Goal: Information Seeking & Learning: Find specific fact

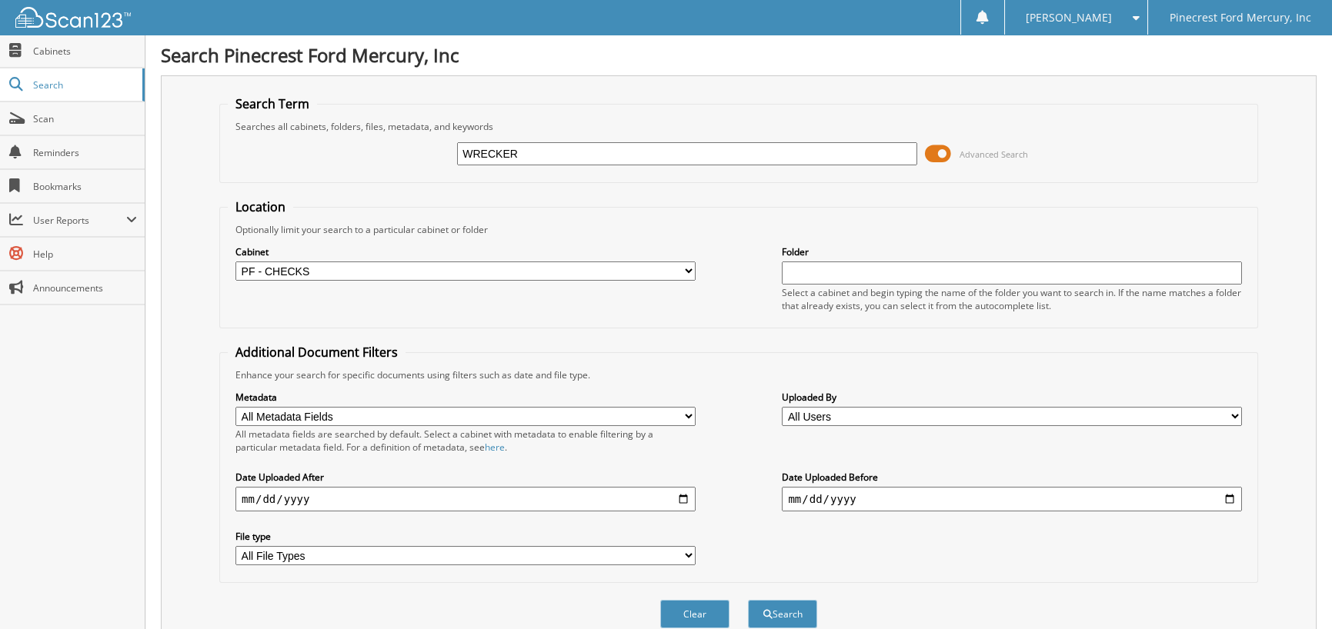
drag, startPoint x: 491, startPoint y: 155, endPoint x: 305, endPoint y: 154, distance: 186.2
click at [305, 154] on div "WRECKER Advanced Search" at bounding box center [739, 154] width 1022 height 42
type input "[PERSON_NAME]"
click at [685, 272] on select "All Cabinets PF - ACCOUNTING PF - BODY SHOP PF - CHECKS PF - FINANCE AND INSURA…" at bounding box center [465, 271] width 460 height 19
select select
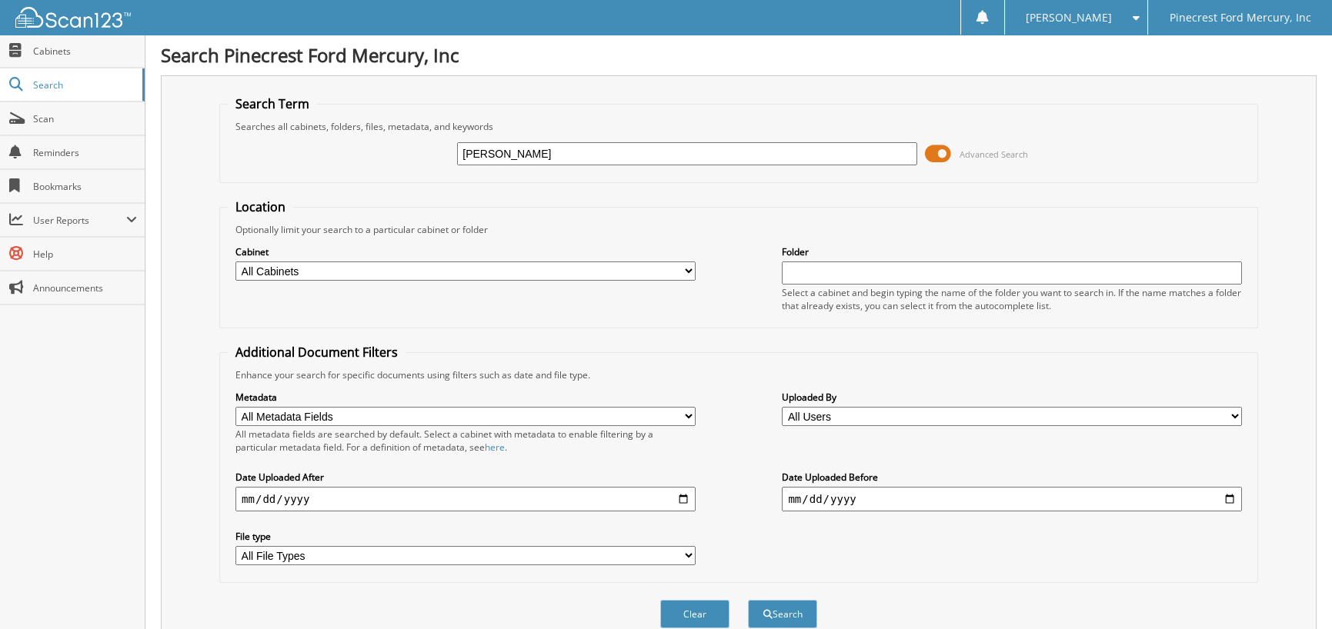
click at [235, 262] on select "All Cabinets PF - ACCOUNTING PF - BODY SHOP PF - CHECKS PF - FINANCE AND INSURA…" at bounding box center [465, 271] width 460 height 19
click at [799, 613] on button "Search" at bounding box center [782, 614] width 69 height 28
drag, startPoint x: 586, startPoint y: 155, endPoint x: 262, endPoint y: 163, distance: 324.1
click at [263, 163] on div "[PERSON_NAME] Advanced Search" at bounding box center [739, 154] width 1022 height 42
